Goal: Task Accomplishment & Management: Complete application form

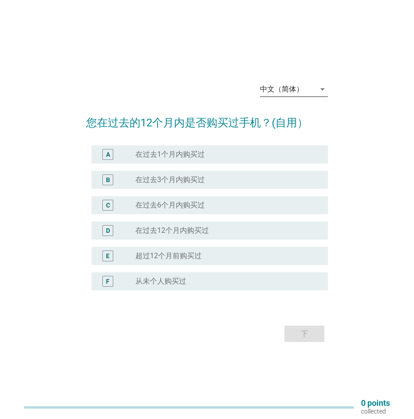
click at [314, 91] on div "中文（简体）" at bounding box center [287, 89] width 55 height 14
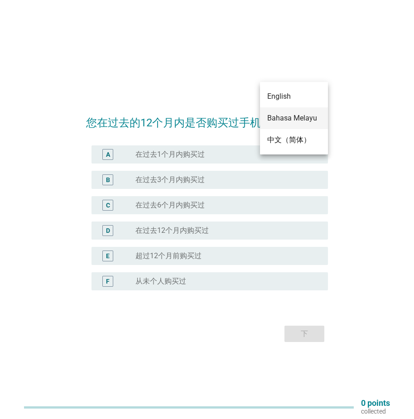
click at [288, 119] on div "Bahasa Melayu" at bounding box center [293, 118] width 53 height 11
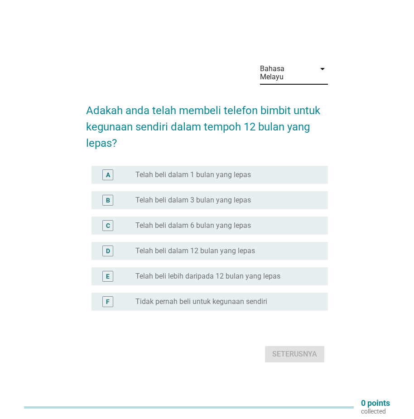
click at [155, 272] on label "Telah beli lebih daripada 12 bulan yang lepas" at bounding box center [207, 276] width 145 height 9
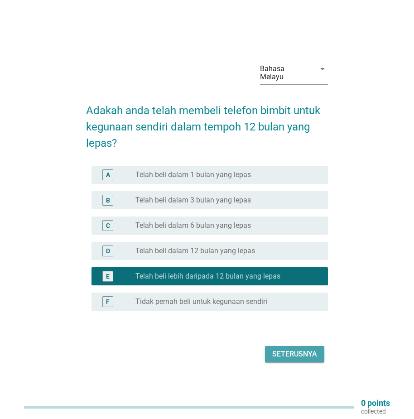
click at [296, 349] on div "Seterusnya" at bounding box center [294, 353] width 45 height 11
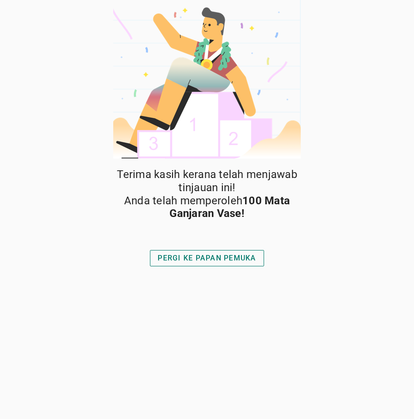
click at [230, 255] on div "PERGI KE PAPAN PEMUKA" at bounding box center [206, 258] width 98 height 11
